Goal: Use online tool/utility: Utilize a website feature to perform a specific function

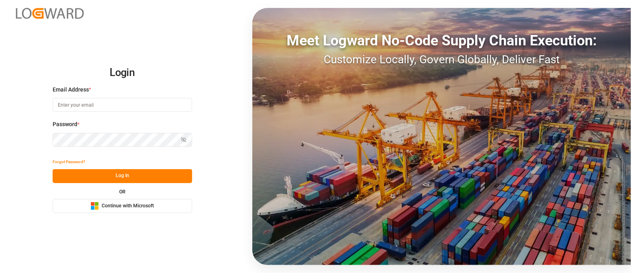
click at [112, 110] on input at bounding box center [122, 105] width 139 height 14
type input "[PERSON_NAME][EMAIL_ADDRESS][DOMAIN_NAME]"
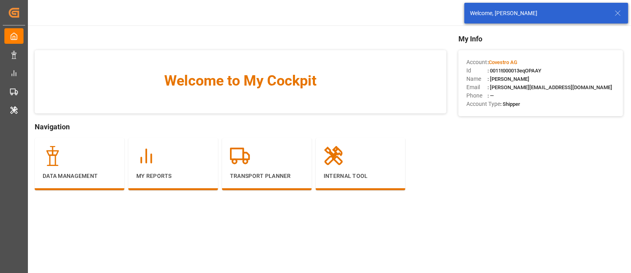
click at [616, 11] on icon at bounding box center [618, 13] width 10 height 10
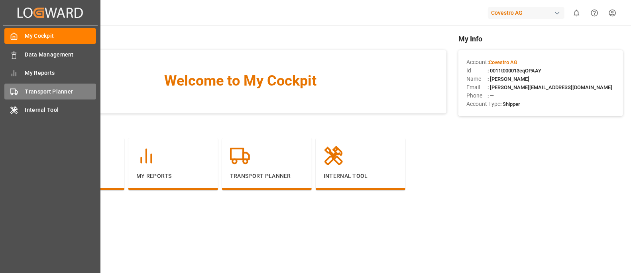
click at [31, 94] on span "Transport Planner" at bounding box center [60, 92] width 71 height 8
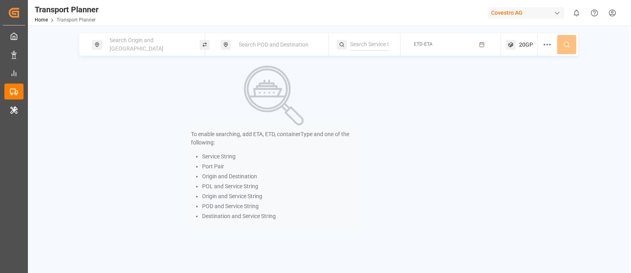
click at [136, 38] on div "Search Origin and POL" at bounding box center [148, 44] width 86 height 23
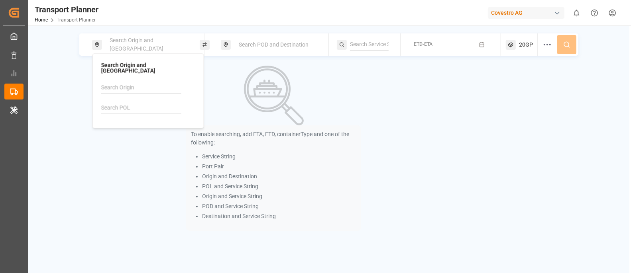
click at [115, 102] on input at bounding box center [141, 108] width 80 height 12
click at [109, 82] on input at bounding box center [141, 88] width 80 height 12
click at [136, 105] on div "NWC / EU" at bounding box center [149, 109] width 77 height 8
type input "NWC / EU"
click at [260, 41] on span "Search POD and Destination" at bounding box center [274, 44] width 70 height 6
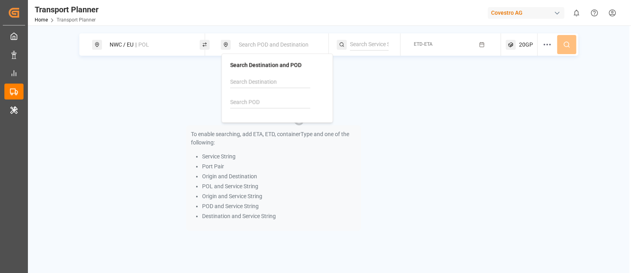
click at [239, 98] on input at bounding box center [270, 102] width 80 height 12
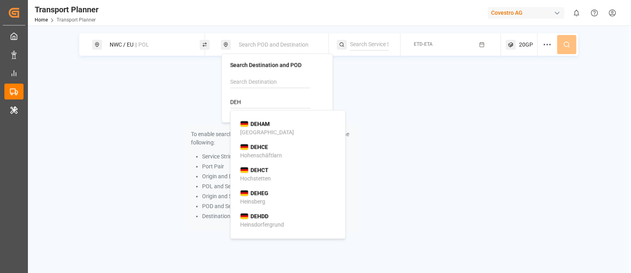
click at [254, 121] on b "DEHAM" at bounding box center [260, 124] width 19 height 6
type input "DEHAM"
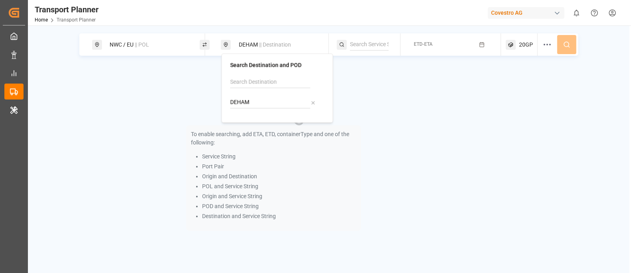
click at [434, 42] on button "ETD-ETA" at bounding box center [450, 45] width 90 height 16
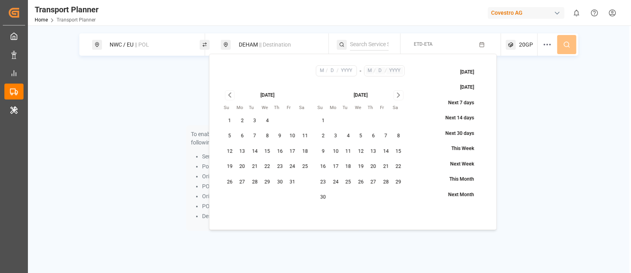
click at [296, 136] on button "10" at bounding box center [292, 136] width 13 height 13
type input "10"
type input "2025"
click at [395, 96] on icon "Go to next month" at bounding box center [398, 95] width 9 height 10
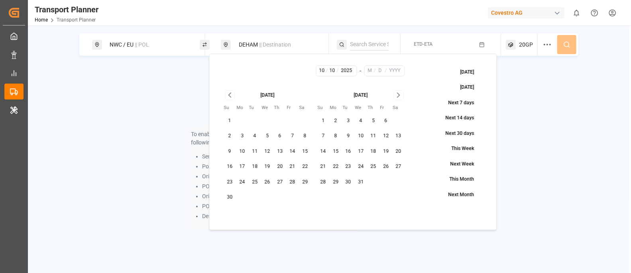
click at [395, 96] on icon "Go to next month" at bounding box center [398, 95] width 9 height 10
click at [384, 120] on button "6" at bounding box center [385, 121] width 13 height 13
type input "3"
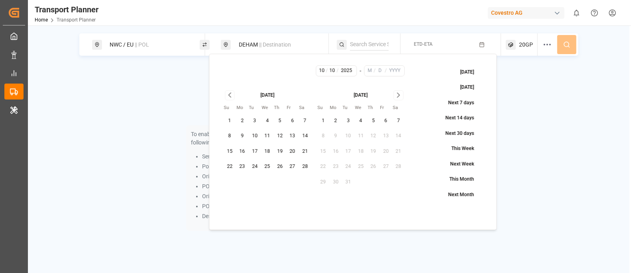
type input "6"
type input "2026"
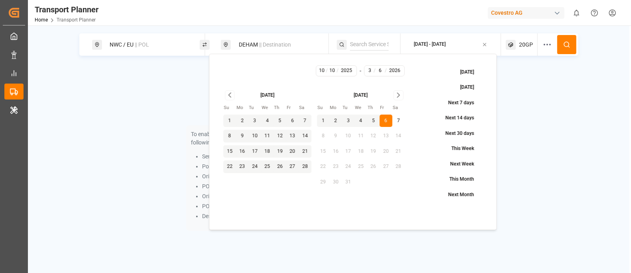
click at [564, 43] on circle at bounding box center [566, 44] width 5 height 5
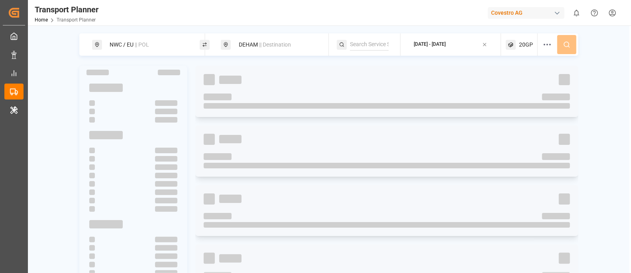
click at [271, 46] on span "|| Destination" at bounding box center [275, 44] width 32 height 6
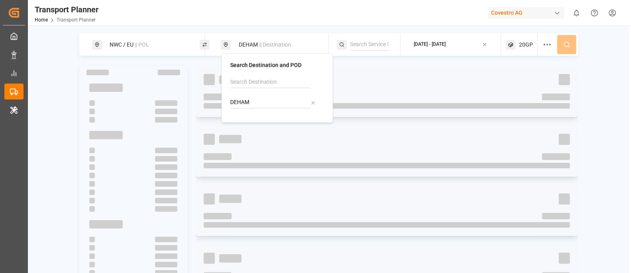
click at [313, 101] on icon at bounding box center [313, 103] width 6 height 6
click at [249, 102] on input at bounding box center [270, 102] width 80 height 12
type input "INNSA"
click at [254, 128] on div "Jawaharlal Nehru (Nhava Sheva)" at bounding box center [278, 136] width 77 height 17
click at [372, 79] on div at bounding box center [387, 79] width 366 height 11
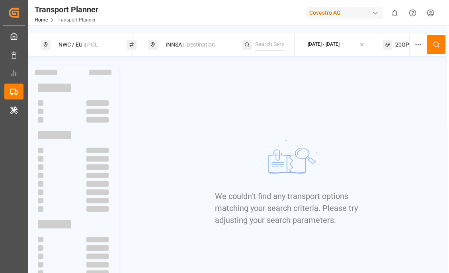
click at [194, 40] on div "INNSA || Destination" at bounding box center [195, 44] width 69 height 15
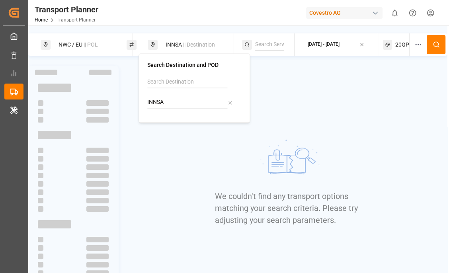
click at [232, 102] on icon at bounding box center [231, 103] width 6 height 6
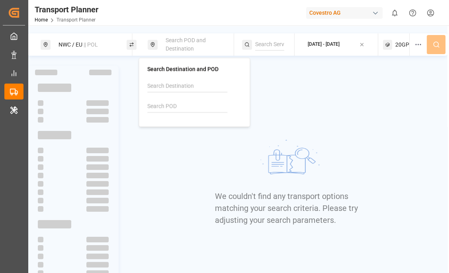
click at [169, 101] on input at bounding box center [187, 107] width 80 height 12
type input "i"
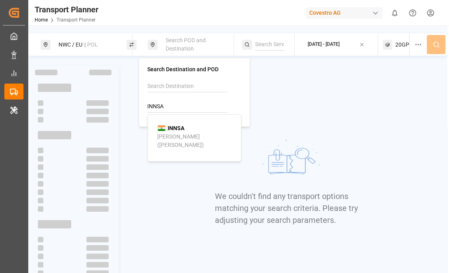
type input "INNSA"
click at [197, 127] on div "INNSA Jawaharlal Nehru (Nhava Sheva)" at bounding box center [195, 136] width 77 height 25
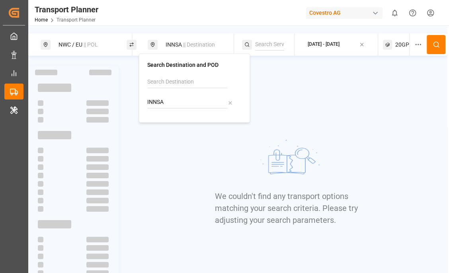
click at [436, 46] on icon at bounding box center [436, 44] width 7 height 7
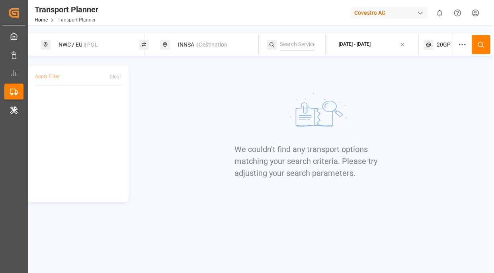
click at [447, 41] on span "20GP" at bounding box center [444, 45] width 14 height 8
click at [440, 81] on circle "button" at bounding box center [442, 82] width 5 height 5
click at [449, 82] on span "Select Container Type..." at bounding box center [432, 82] width 52 height 7
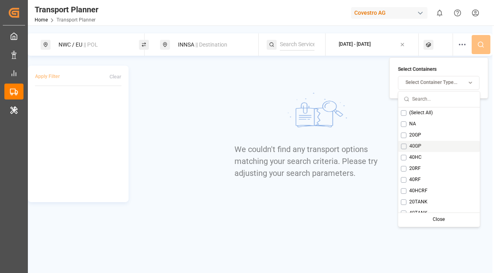
click at [404, 147] on button "Suggestions" at bounding box center [404, 146] width 6 height 6
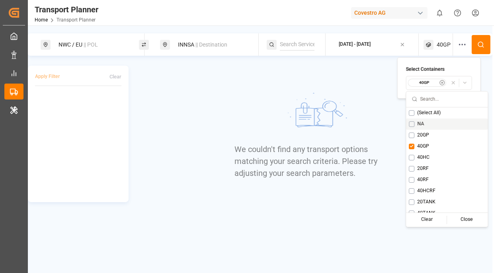
click at [477, 47] on button at bounding box center [481, 44] width 19 height 19
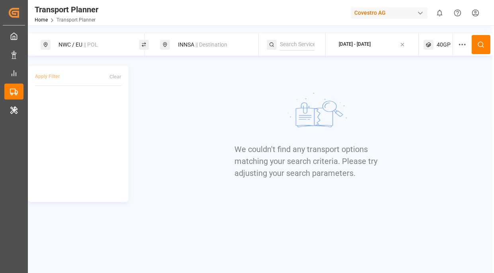
click at [478, 9] on html "Created by potrace 1.15, written by Peter Selinger 2001-2017 Created by potrace…" at bounding box center [247, 166] width 494 height 333
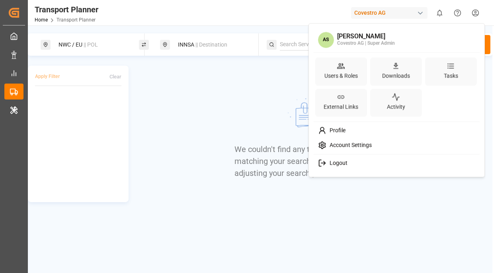
click at [382, 141] on div "Account Settings" at bounding box center [397, 145] width 163 height 15
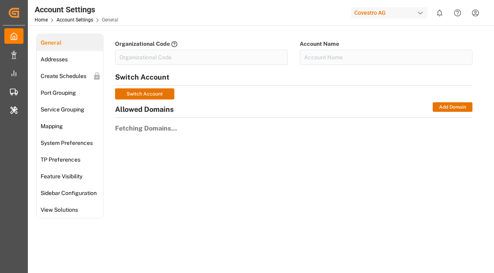
type input "Covestro-0V06"
type input "Covestro AG"
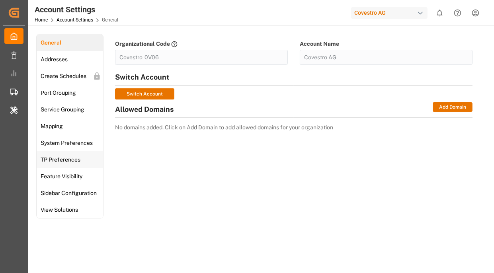
click at [59, 162] on span "TP Preferences" at bounding box center [60, 160] width 45 height 8
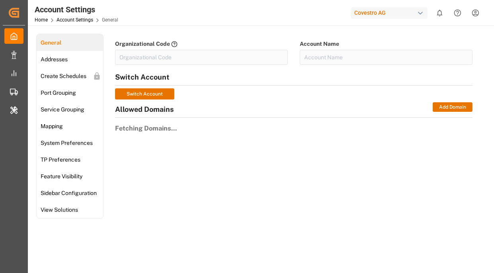
type input "Covestro-0V06"
type input "Covestro AG"
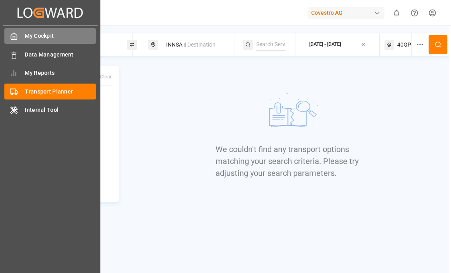
click at [18, 37] on div "My Cockpit My Cockpit" at bounding box center [50, 36] width 92 height 16
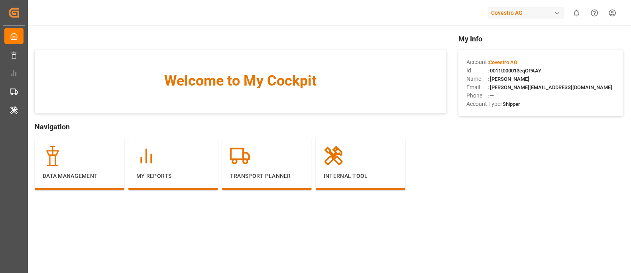
click at [500, 71] on span ": 0011t000013eqOPAAY" at bounding box center [514, 71] width 54 height 6
click at [503, 70] on span ": 0011t000013eqOPAAY" at bounding box center [514, 71] width 54 height 6
copy span "0011t000013eqOPAAY"
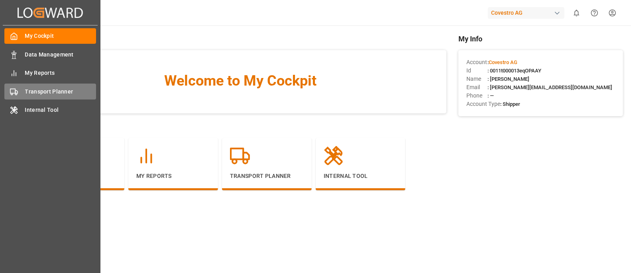
click at [19, 93] on div "Transport Planner Transport Planner" at bounding box center [50, 92] width 92 height 16
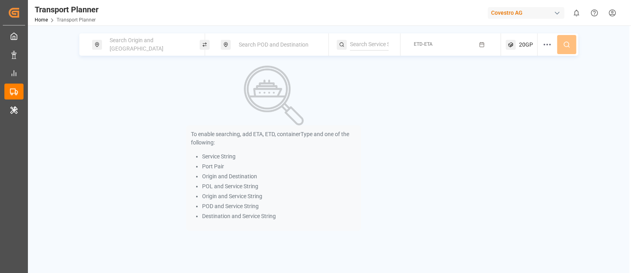
click at [157, 45] on span "Search Origin and POL" at bounding box center [137, 44] width 54 height 15
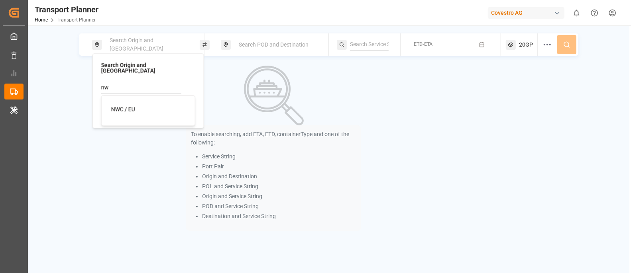
click at [137, 105] on div "NWC / EU" at bounding box center [149, 109] width 77 height 8
type input "NWC / EU"
click at [243, 40] on div "Search POD and Destination" at bounding box center [277, 44] width 86 height 15
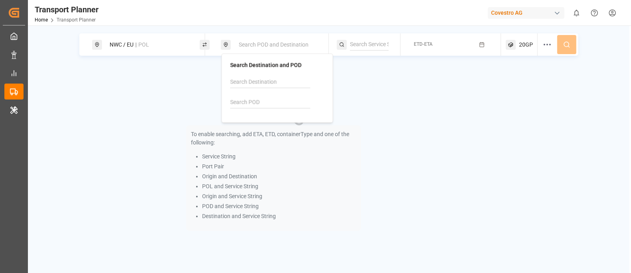
click at [235, 105] on input at bounding box center [270, 102] width 80 height 12
paste input "AEAJM"
type input "AEAJM"
click at [251, 120] on span "AEAJM" at bounding box center [260, 124] width 18 height 8
click at [477, 47] on button "ETD-ETA" at bounding box center [450, 45] width 90 height 16
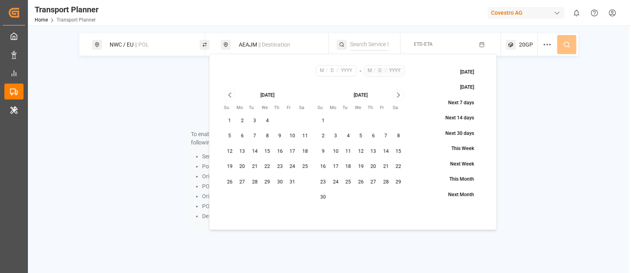
click at [293, 135] on button "10" at bounding box center [292, 136] width 13 height 13
type input "10"
type input "2025"
click at [402, 94] on button "Go to next month" at bounding box center [398, 95] width 10 height 10
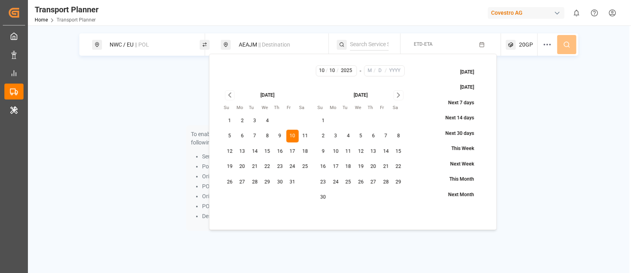
click at [402, 94] on icon "Go to next month" at bounding box center [398, 95] width 9 height 10
click at [396, 120] on button "7" at bounding box center [398, 121] width 13 height 13
type input "3"
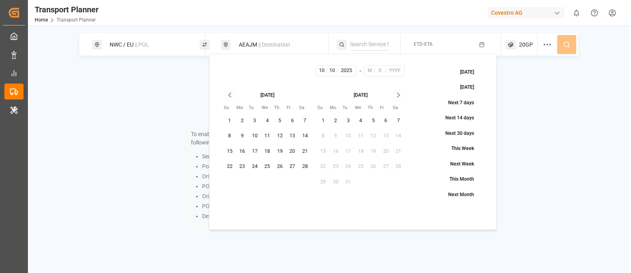
type input "7"
type input "2026"
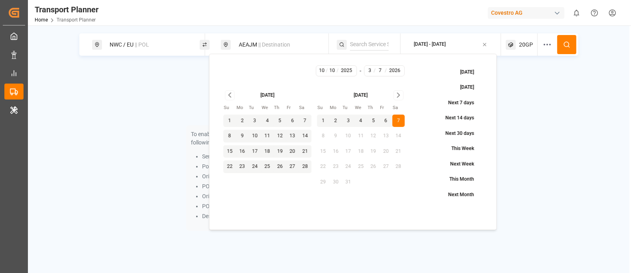
click at [567, 45] on icon at bounding box center [566, 44] width 7 height 7
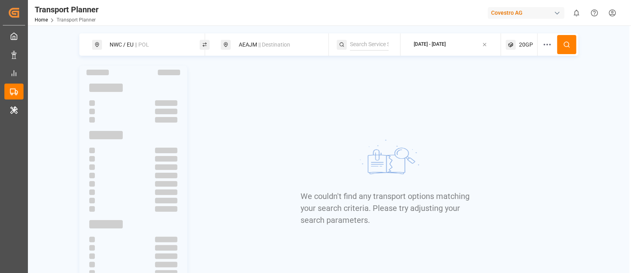
click at [279, 46] on span "|| Destination" at bounding box center [274, 44] width 32 height 6
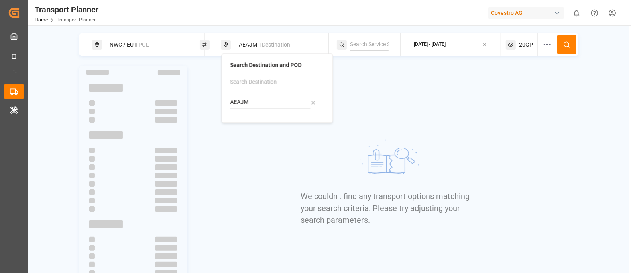
click at [315, 101] on icon at bounding box center [313, 103] width 6 height 6
click at [286, 102] on input at bounding box center [270, 102] width 80 height 12
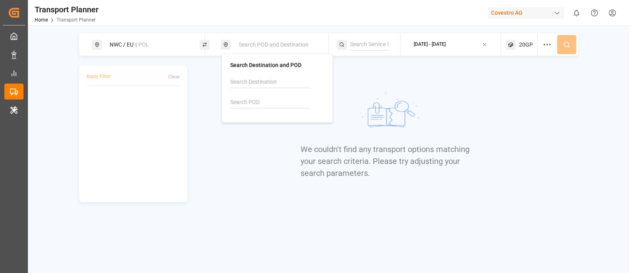
paste input "AEAUH"
type input "AEAUH"
click at [271, 124] on div "AEAUH Abu Dhabi" at bounding box center [278, 128] width 77 height 17
click at [378, 92] on img at bounding box center [387, 114] width 120 height 60
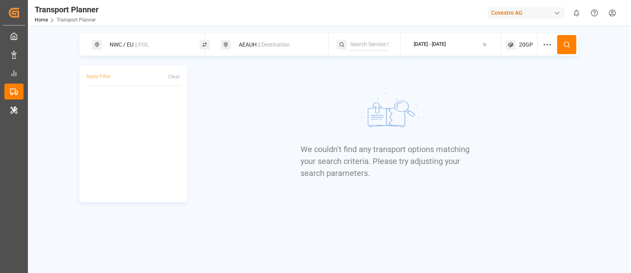
click at [524, 48] on span "20GP" at bounding box center [526, 45] width 14 height 8
click at [512, 81] on small "20GP" at bounding box center [507, 83] width 28 height 6
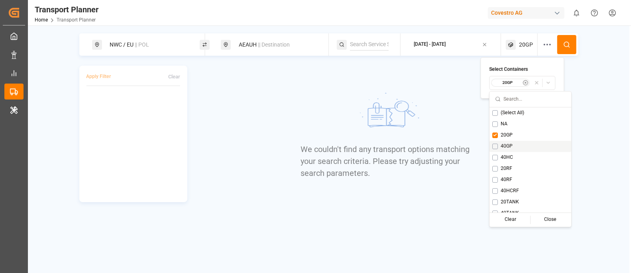
click at [496, 144] on button "Suggestions" at bounding box center [495, 146] width 6 height 6
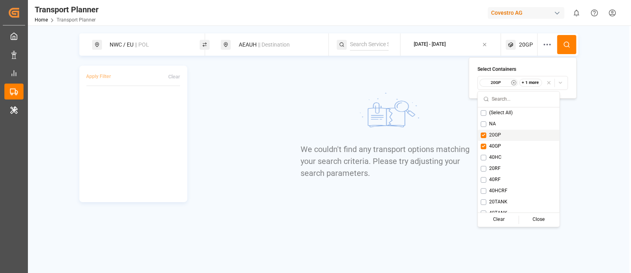
click at [484, 135] on button "Suggestions" at bounding box center [484, 135] width 6 height 6
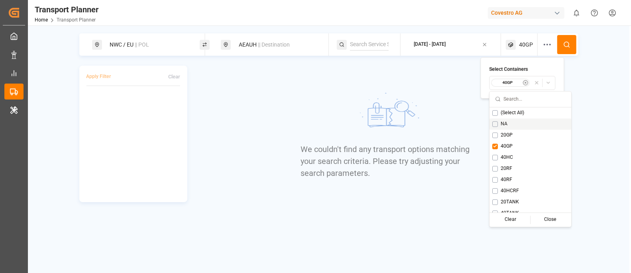
click at [559, 47] on button at bounding box center [566, 44] width 19 height 19
